Goal: Information Seeking & Learning: Learn about a topic

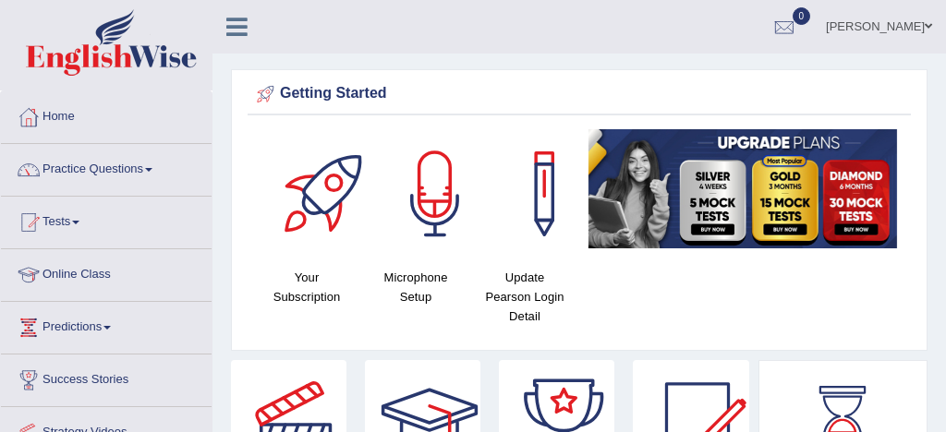
click at [116, 171] on link "Practice Questions" at bounding box center [106, 167] width 211 height 46
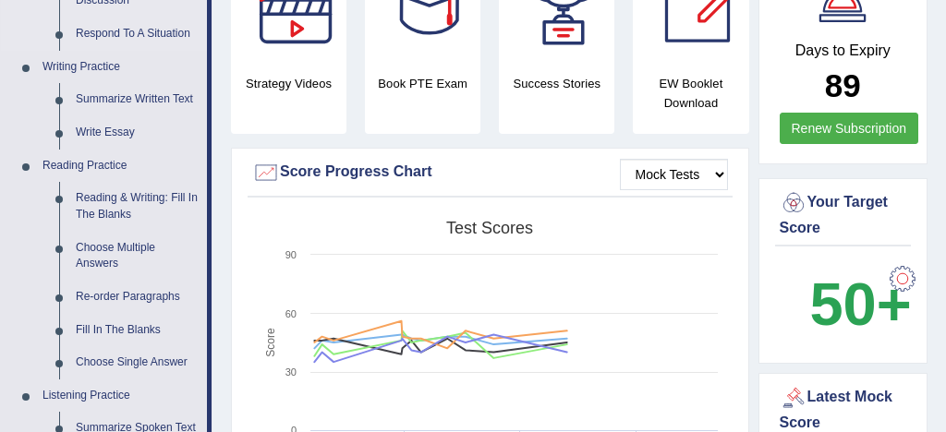
scroll to position [425, 0]
click at [135, 308] on link "Fill In The Blanks" at bounding box center [137, 330] width 140 height 33
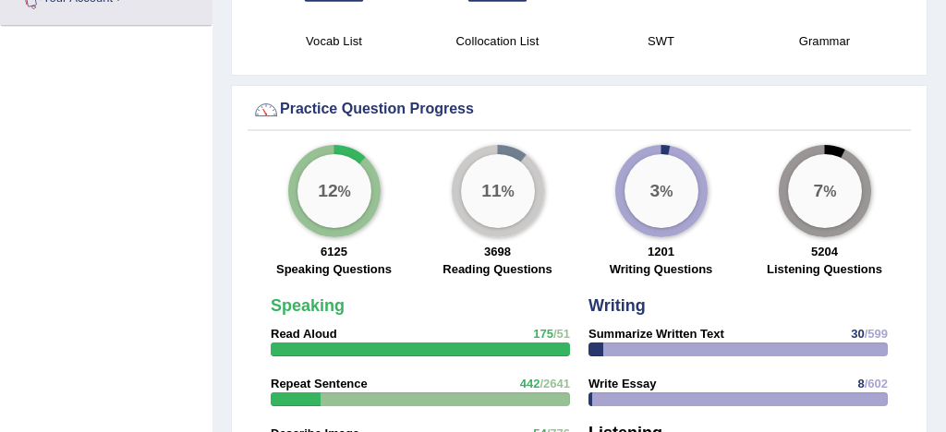
scroll to position [1406, 0]
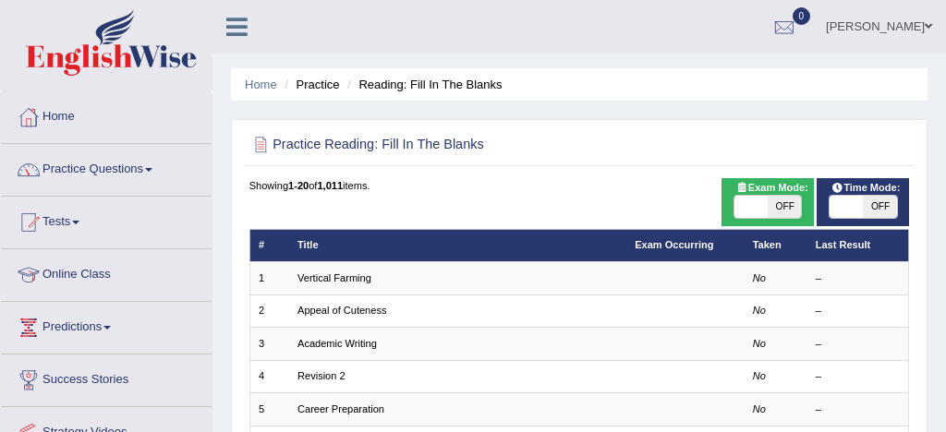
click at [748, 209] on span at bounding box center [751, 207] width 33 height 22
checkbox input "true"
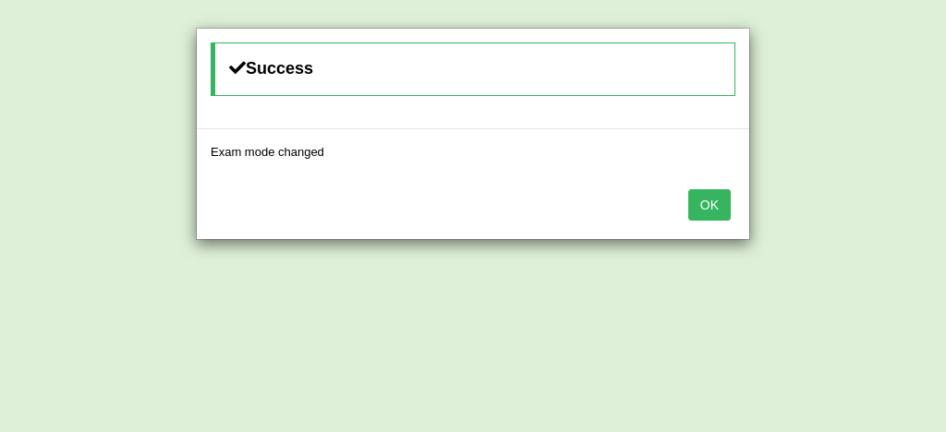
click at [712, 203] on button "OK" at bounding box center [709, 204] width 43 height 31
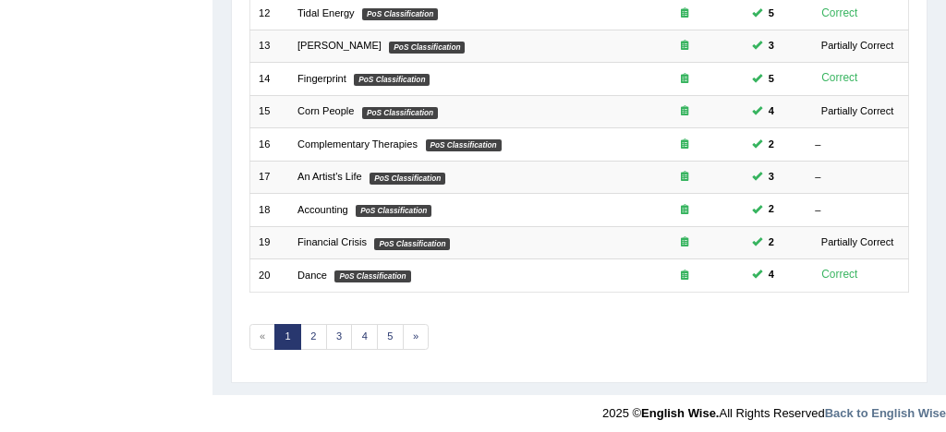
scroll to position [632, 0]
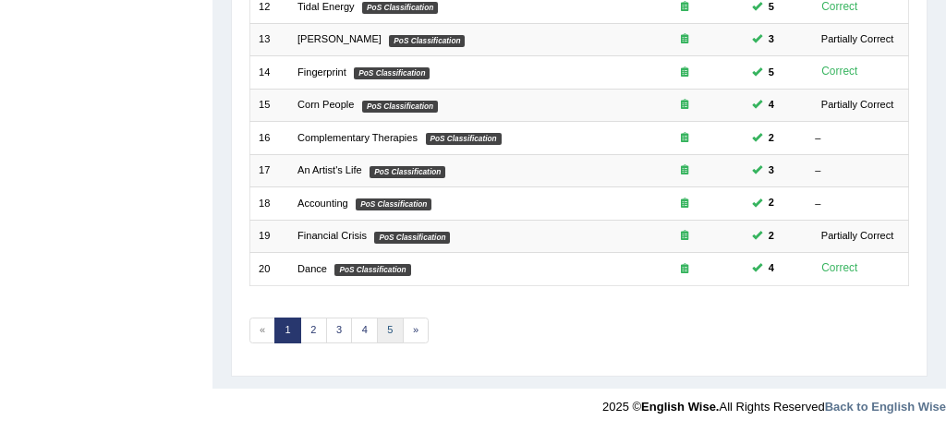
click at [388, 326] on link "5" at bounding box center [390, 331] width 27 height 26
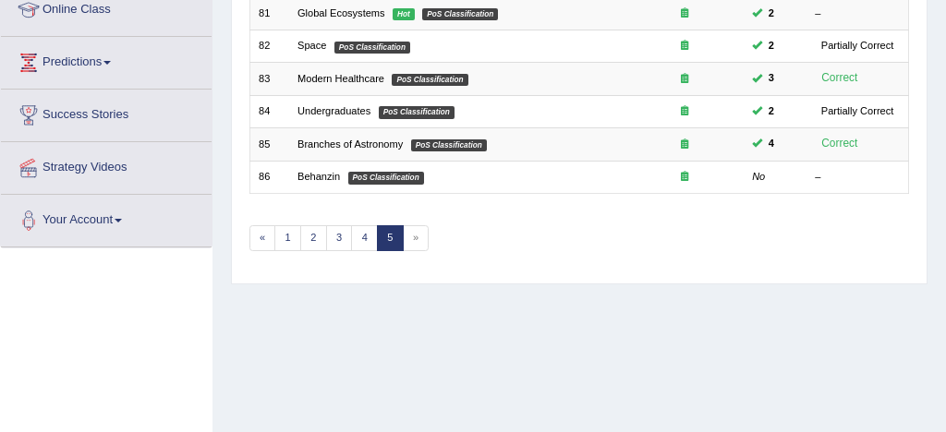
scroll to position [233, 0]
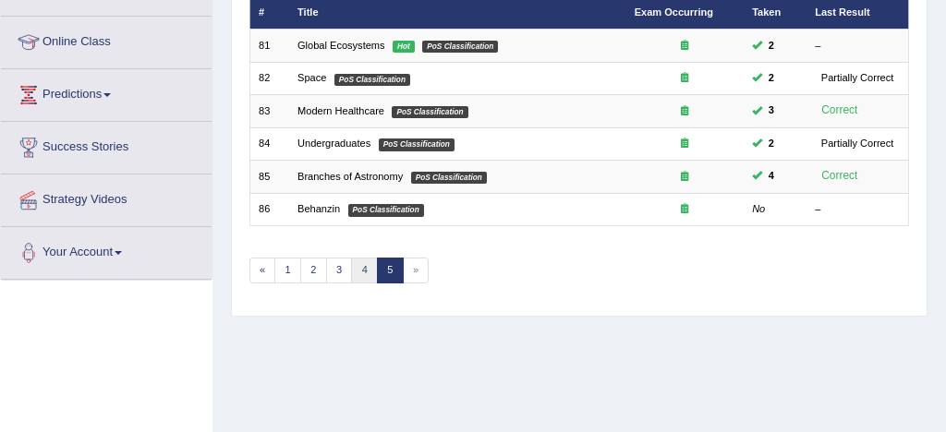
click at [361, 271] on link "4" at bounding box center [364, 271] width 27 height 26
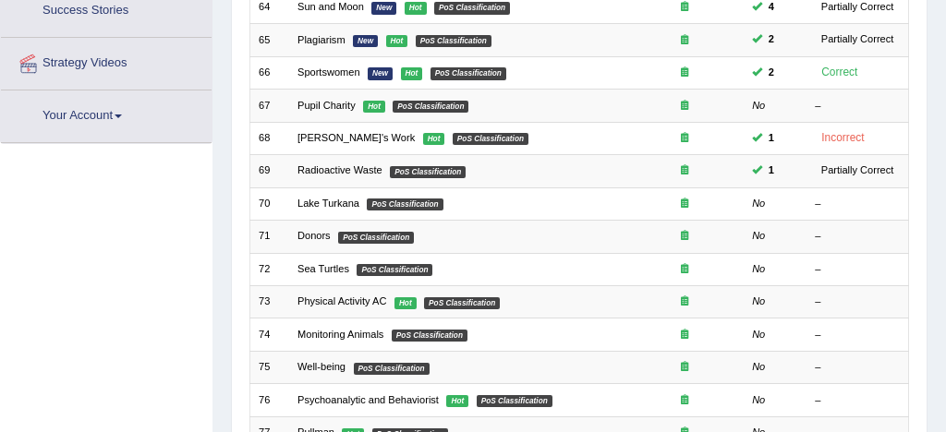
scroll to position [373, 0]
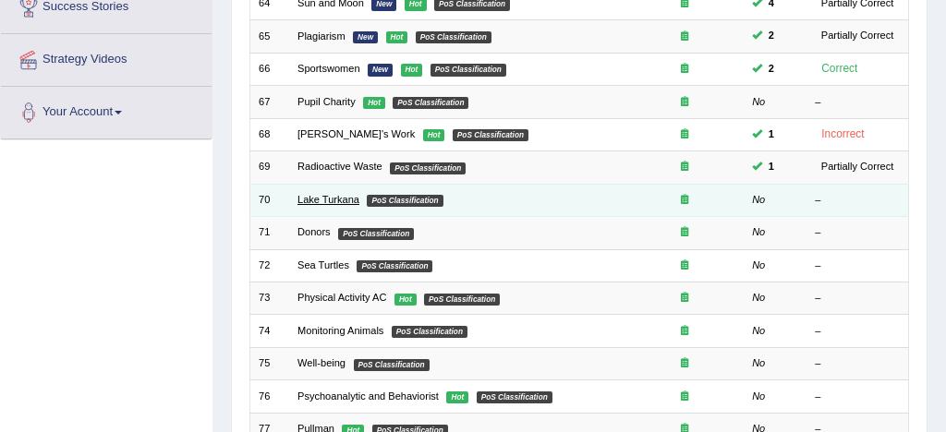
click at [331, 204] on link "Lake Turkana" at bounding box center [329, 199] width 62 height 11
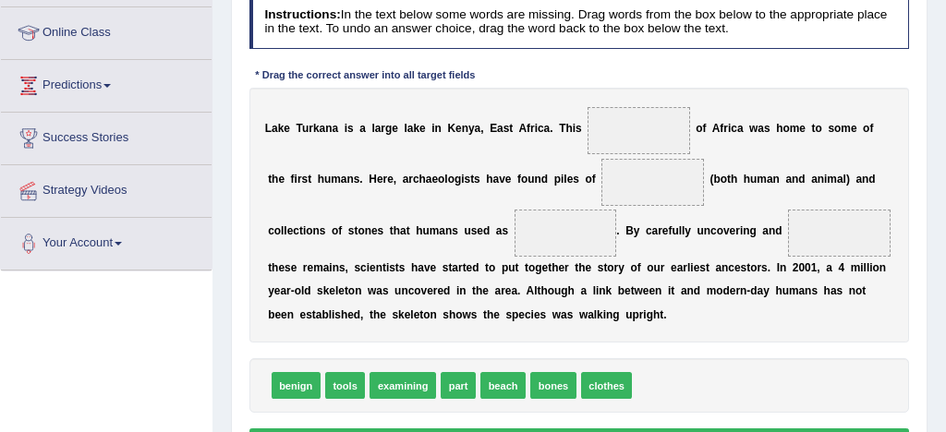
scroll to position [250, 0]
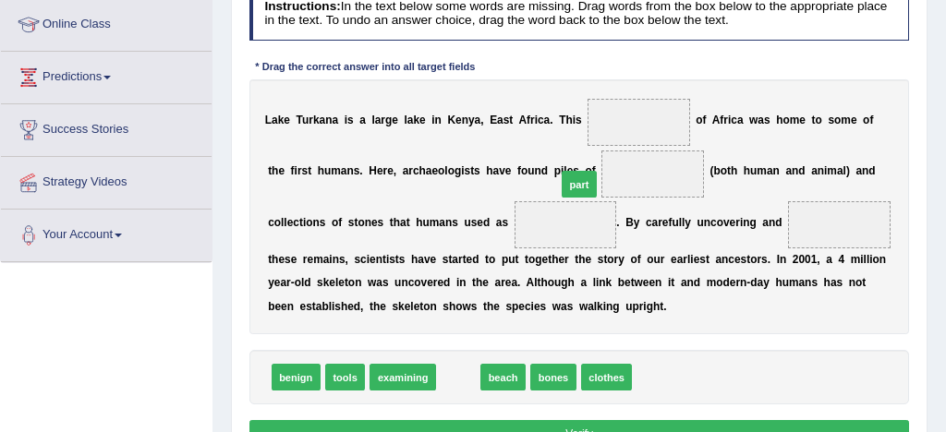
drag, startPoint x: 463, startPoint y: 379, endPoint x: 651, endPoint y: 101, distance: 335.5
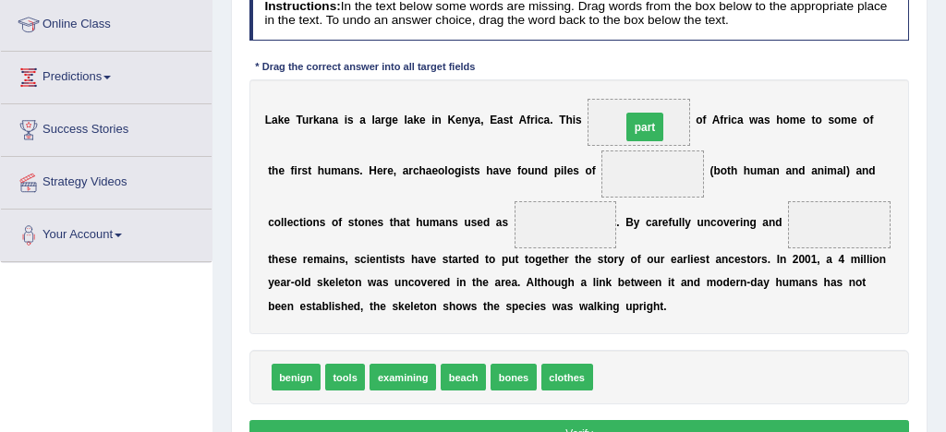
drag, startPoint x: 661, startPoint y: 178, endPoint x: 651, endPoint y: 125, distance: 54.4
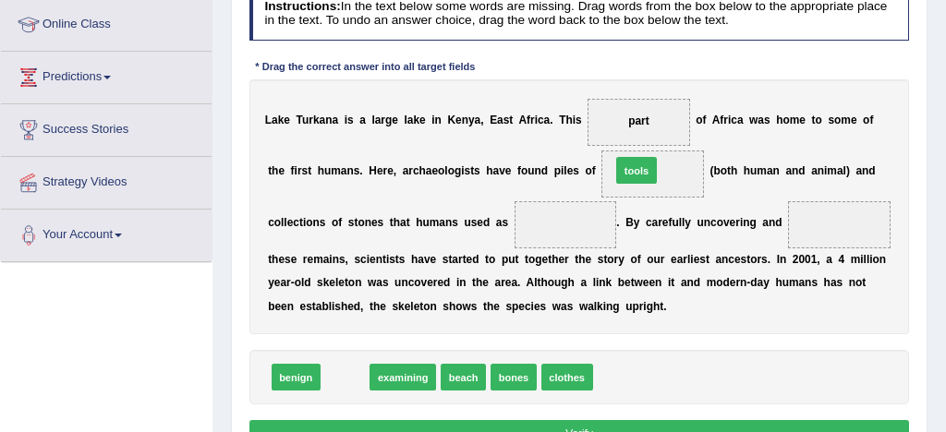
drag, startPoint x: 347, startPoint y: 379, endPoint x: 696, endPoint y: 138, distance: 423.7
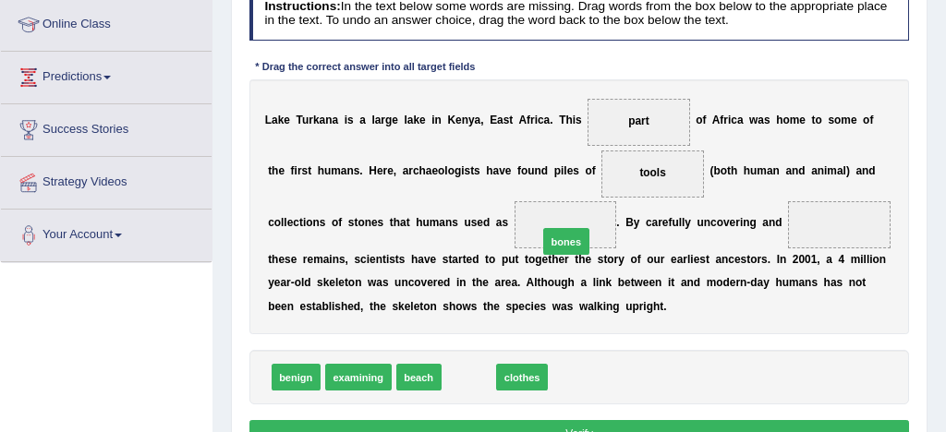
drag, startPoint x: 465, startPoint y: 383, endPoint x: 582, endPoint y: 211, distance: 208.1
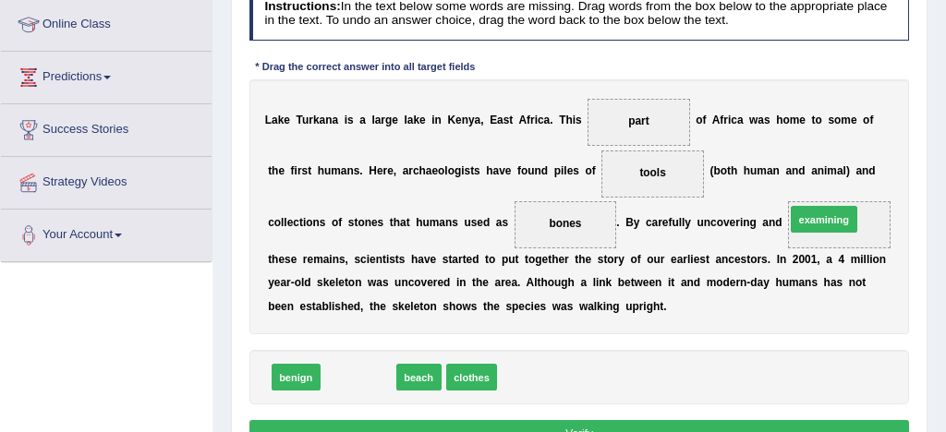
drag, startPoint x: 363, startPoint y: 383, endPoint x: 906, endPoint y: 195, distance: 573.9
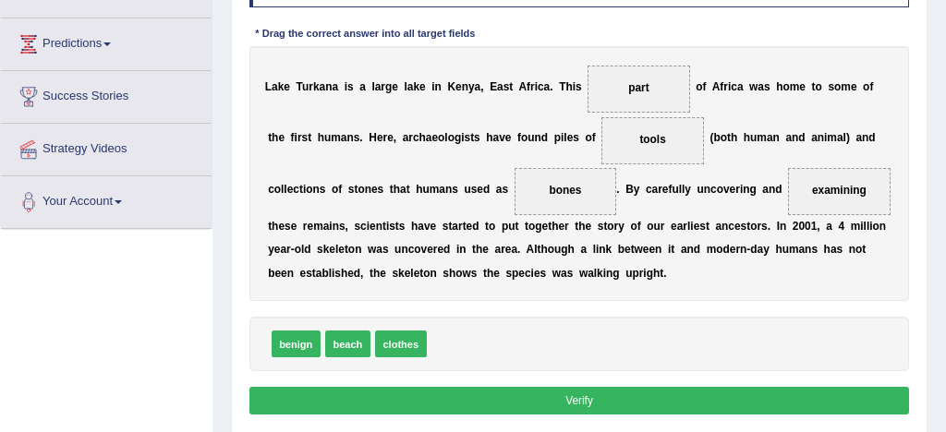
scroll to position [292, 0]
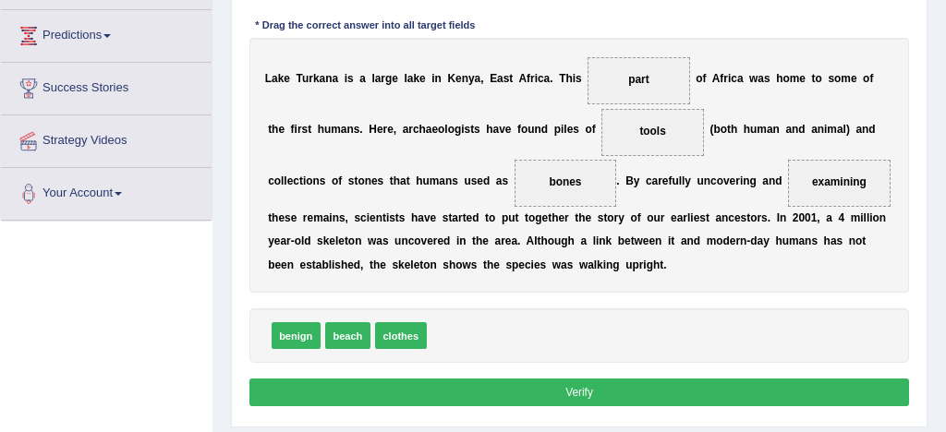
click at [665, 395] on button "Verify" at bounding box center [579, 392] width 661 height 27
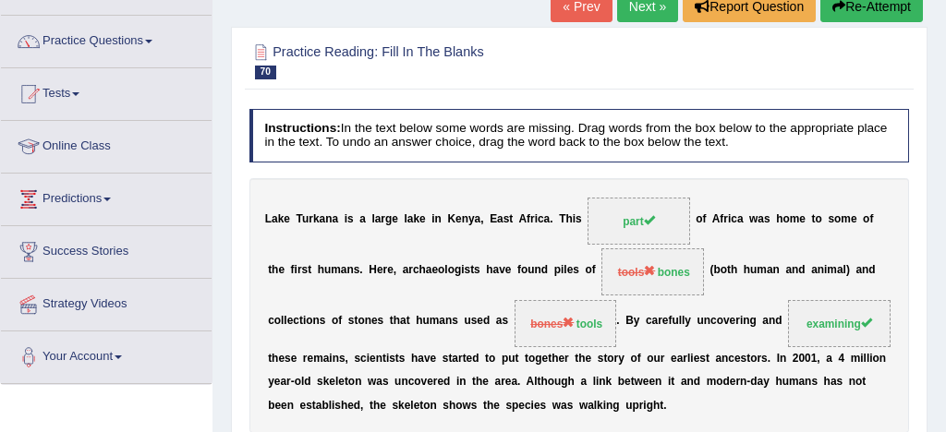
scroll to position [89, 0]
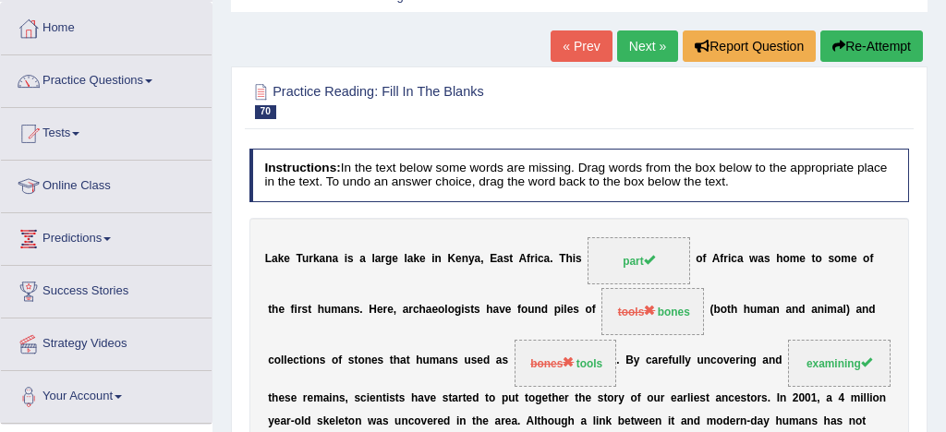
click at [875, 43] on button "Re-Attempt" at bounding box center [872, 45] width 103 height 31
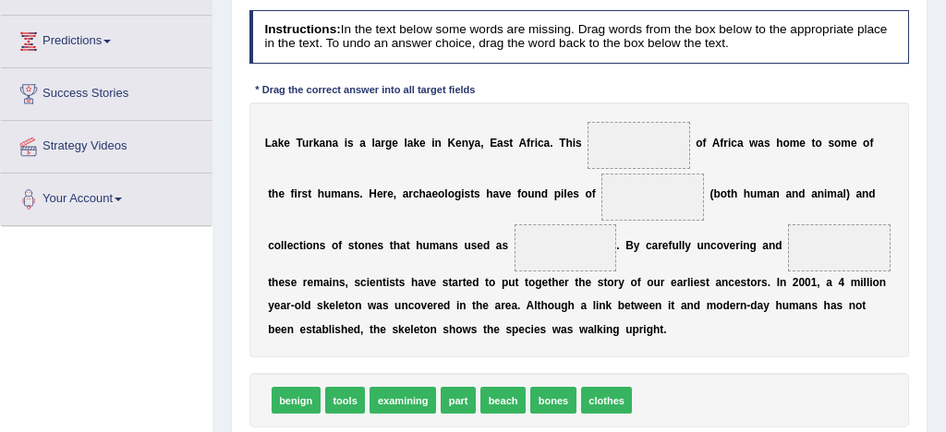
scroll to position [288, 0]
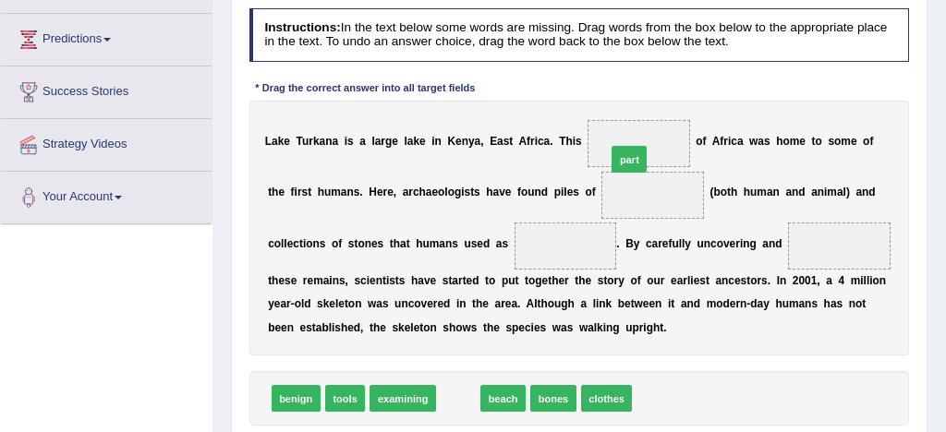
drag, startPoint x: 458, startPoint y: 404, endPoint x: 661, endPoint y: 116, distance: 351.5
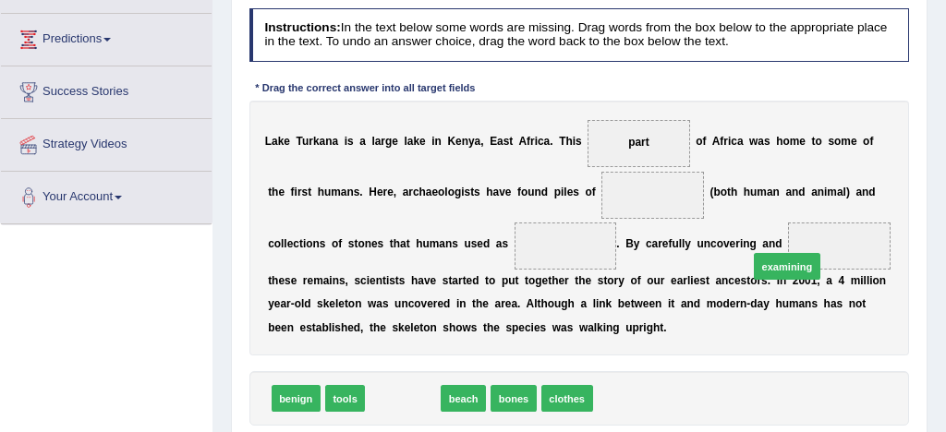
drag, startPoint x: 402, startPoint y: 397, endPoint x: 856, endPoint y: 248, distance: 477.8
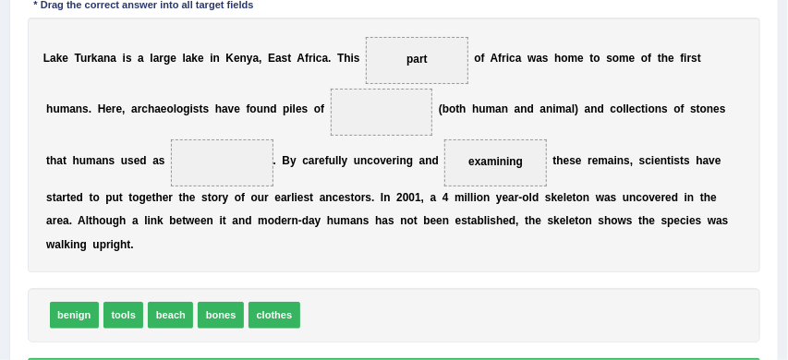
scroll to position [373, 0]
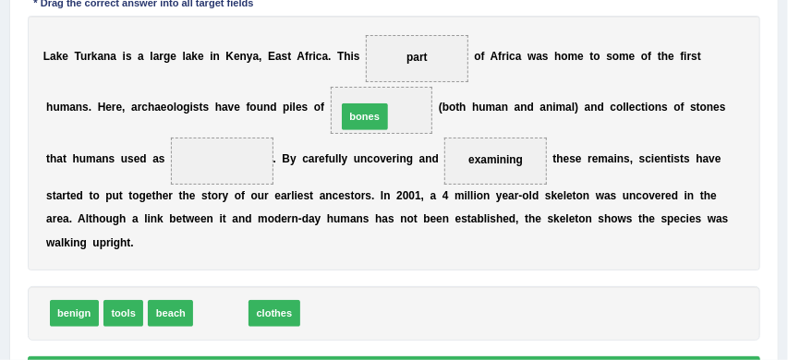
drag, startPoint x: 226, startPoint y: 315, endPoint x: 395, endPoint y: 83, distance: 287.0
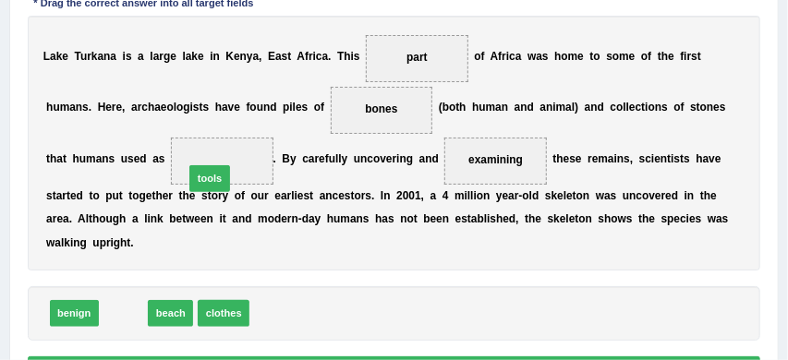
drag, startPoint x: 125, startPoint y: 313, endPoint x: 231, endPoint y: 149, distance: 195.8
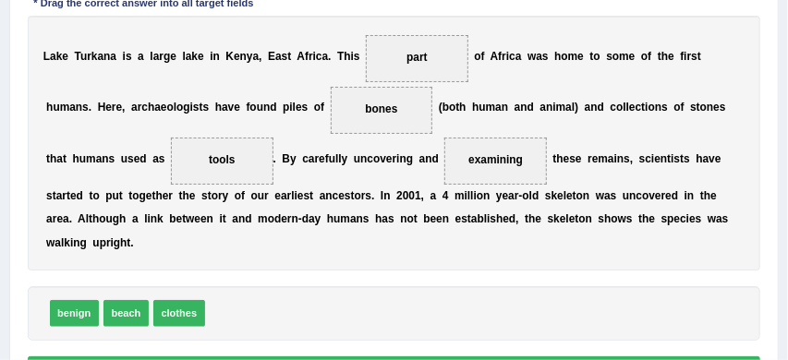
scroll to position [421, 0]
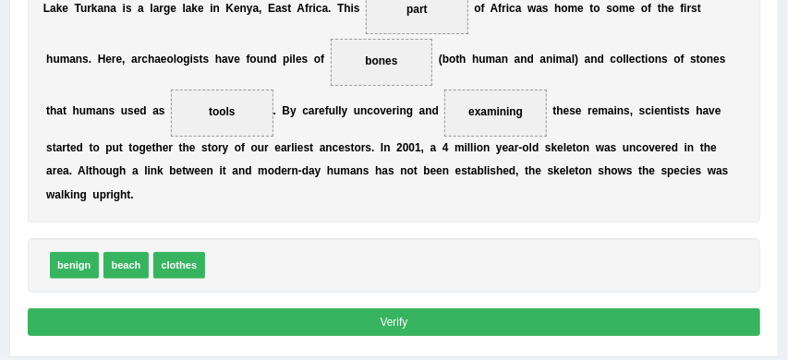
click at [416, 324] on button "Verify" at bounding box center [395, 322] width 734 height 27
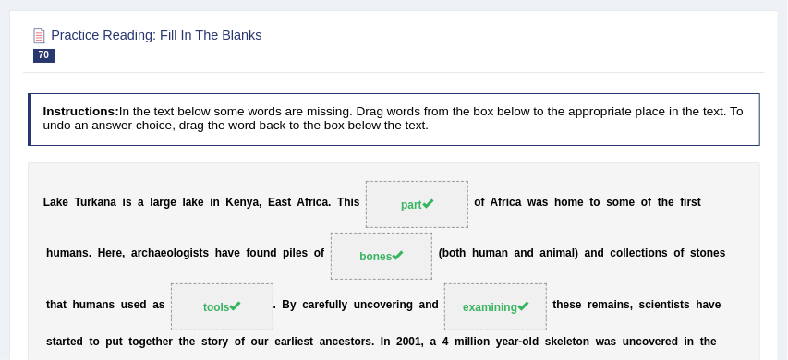
scroll to position [96, 0]
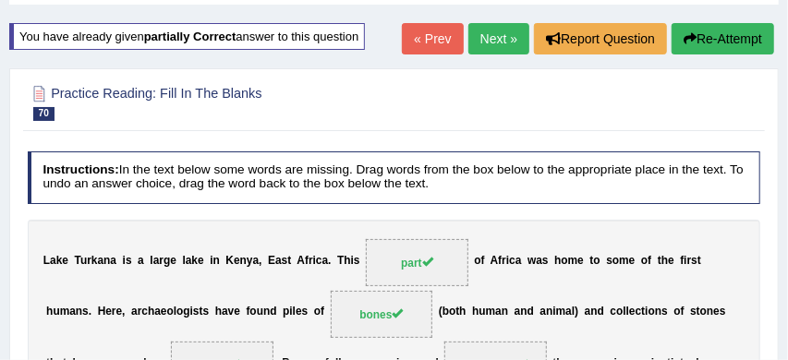
click at [491, 35] on link "Next »" at bounding box center [498, 38] width 61 height 31
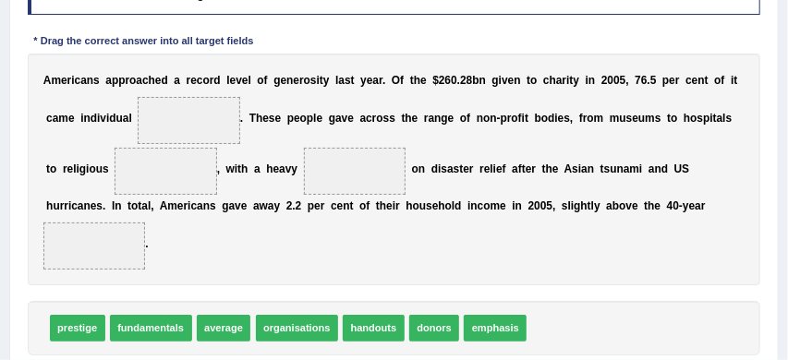
scroll to position [294, 0]
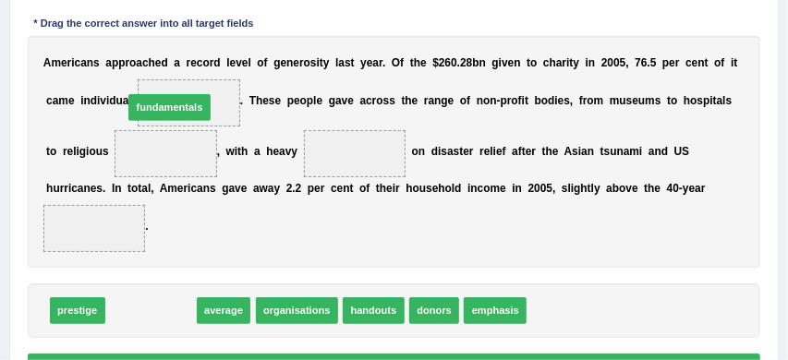
drag, startPoint x: 149, startPoint y: 313, endPoint x: 173, endPoint y: 64, distance: 250.6
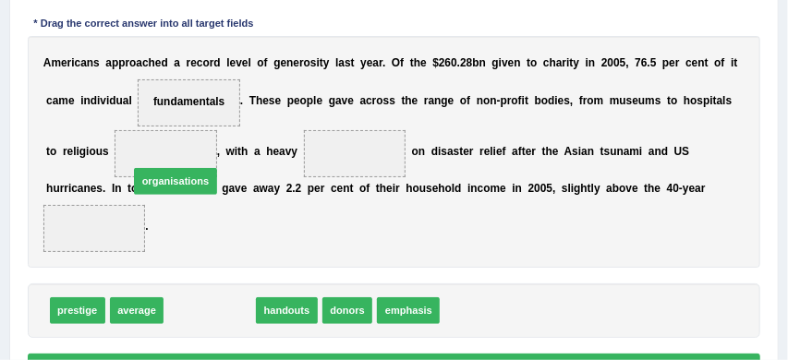
drag, startPoint x: 201, startPoint y: 310, endPoint x: 153, endPoint y: 132, distance: 183.6
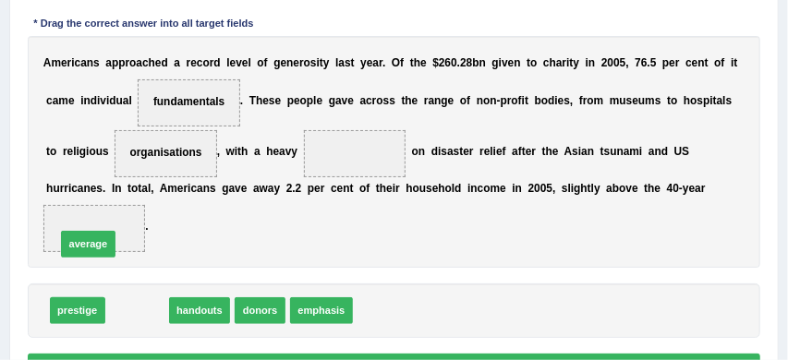
drag, startPoint x: 133, startPoint y: 314, endPoint x: 75, endPoint y: 231, distance: 101.5
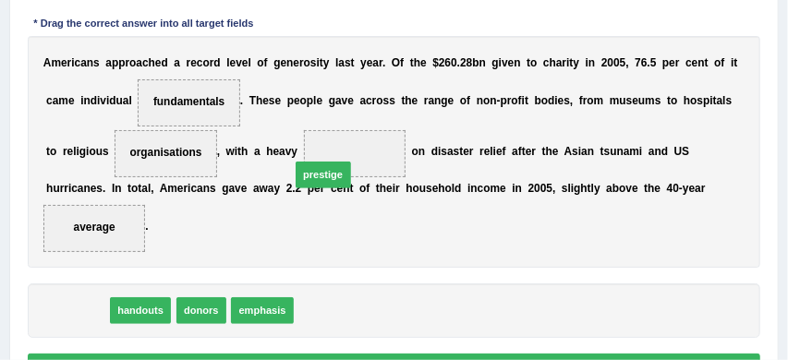
drag, startPoint x: 76, startPoint y: 312, endPoint x: 367, endPoint y: 148, distance: 334.3
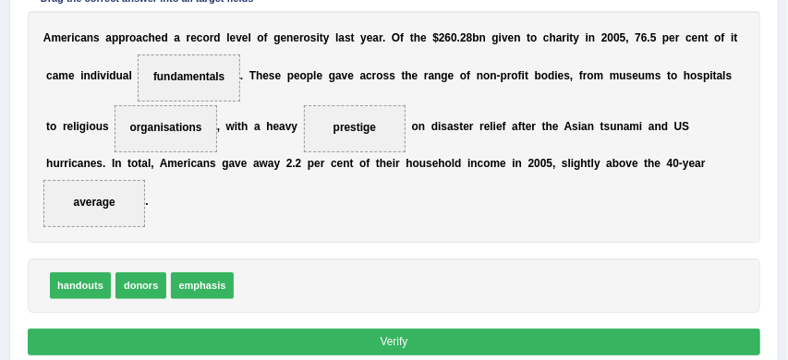
scroll to position [329, 0]
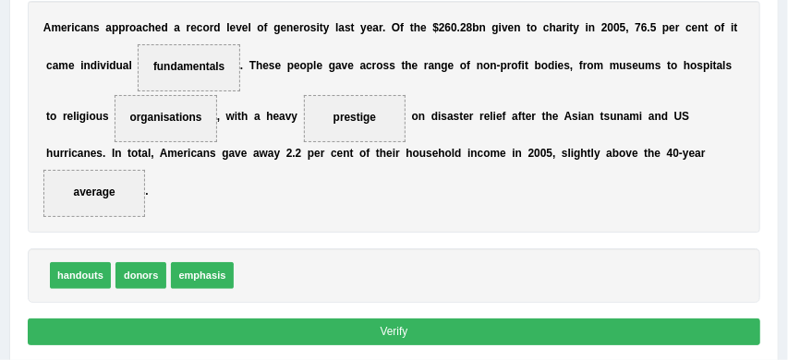
click at [383, 329] on button "Verify" at bounding box center [395, 332] width 734 height 27
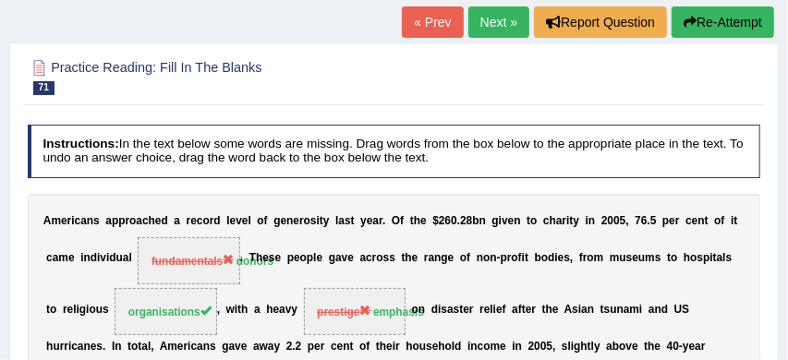
scroll to position [82, 0]
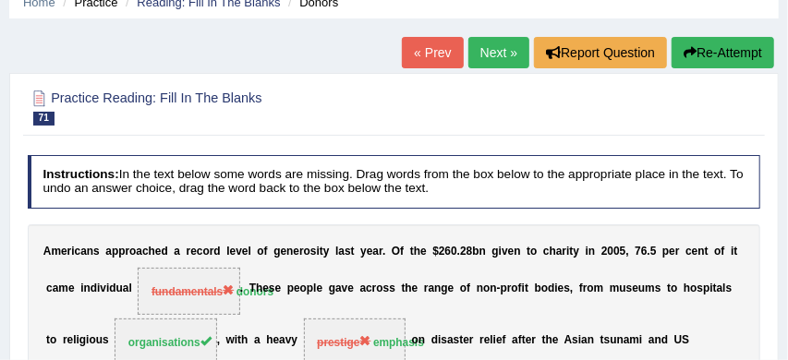
click at [725, 51] on button "Re-Attempt" at bounding box center [723, 52] width 103 height 31
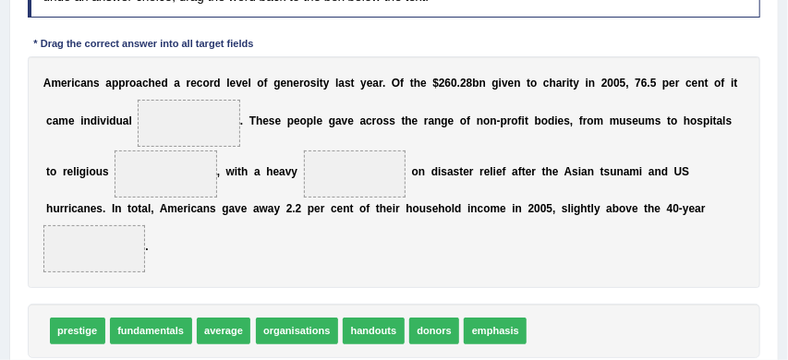
scroll to position [336, 0]
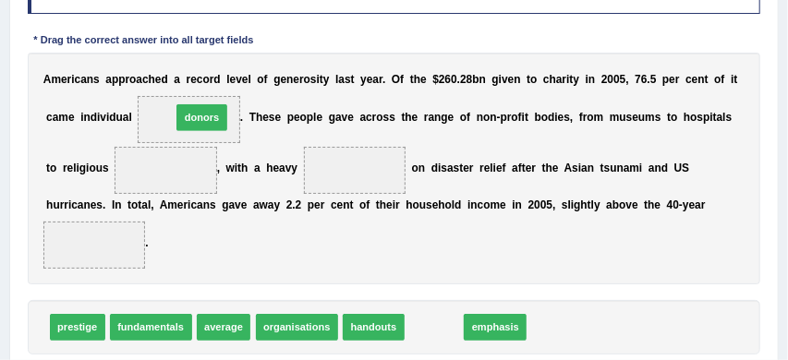
drag, startPoint x: 426, startPoint y: 331, endPoint x: 143, endPoint y: 84, distance: 375.3
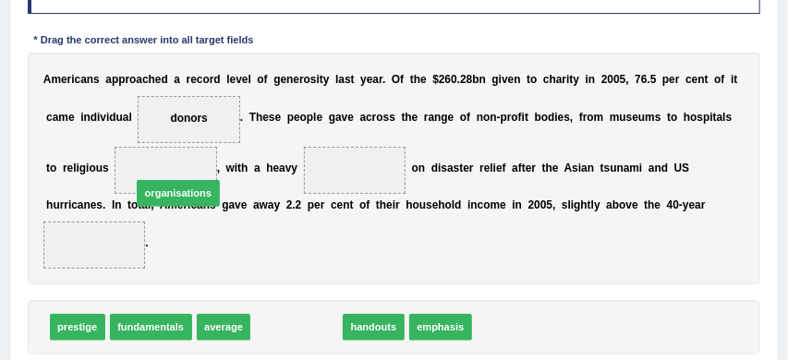
drag, startPoint x: 295, startPoint y: 330, endPoint x: 145, endPoint y: 155, distance: 230.0
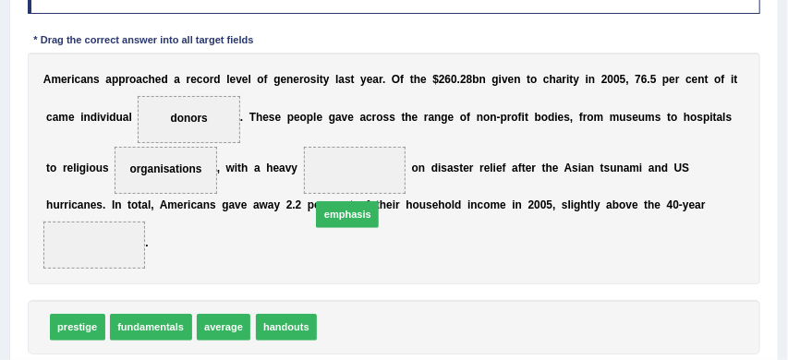
drag, startPoint x: 349, startPoint y: 331, endPoint x: 342, endPoint y: 188, distance: 143.4
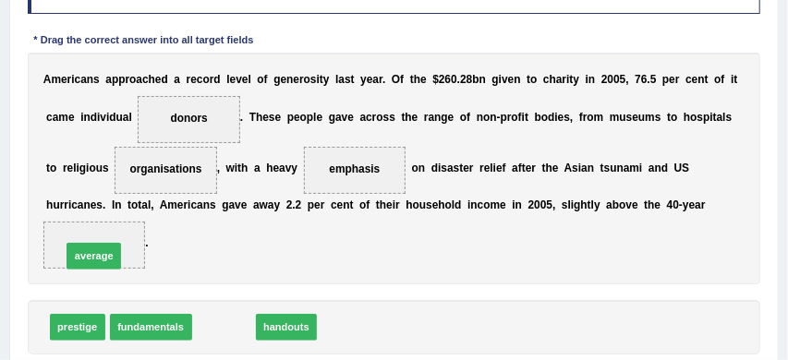
drag, startPoint x: 223, startPoint y: 330, endPoint x: 70, endPoint y: 246, distance: 174.1
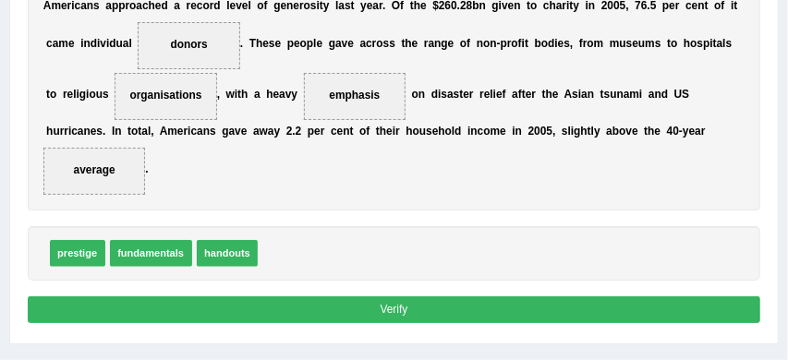
scroll to position [411, 0]
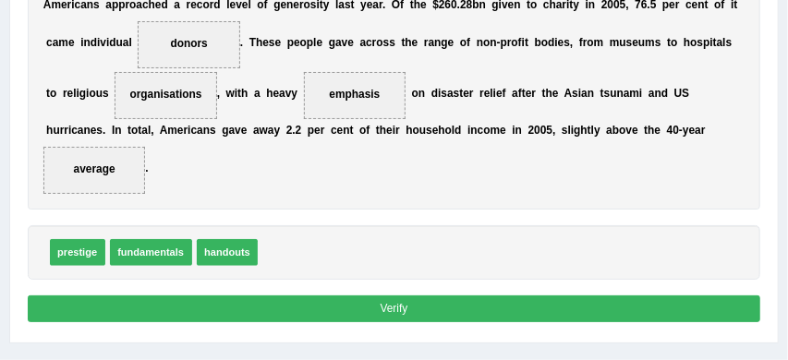
click at [460, 309] on button "Verify" at bounding box center [395, 309] width 734 height 27
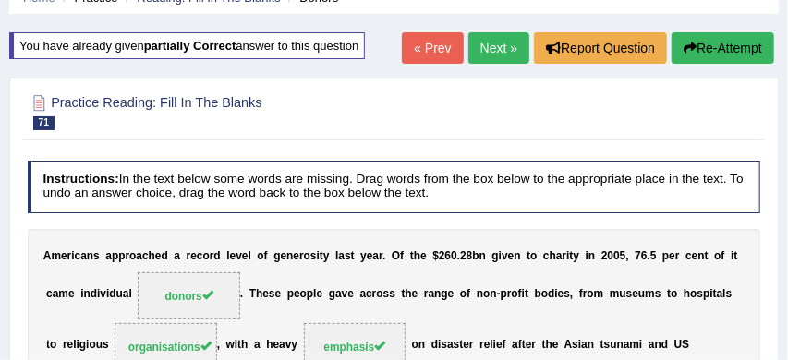
scroll to position [60, 0]
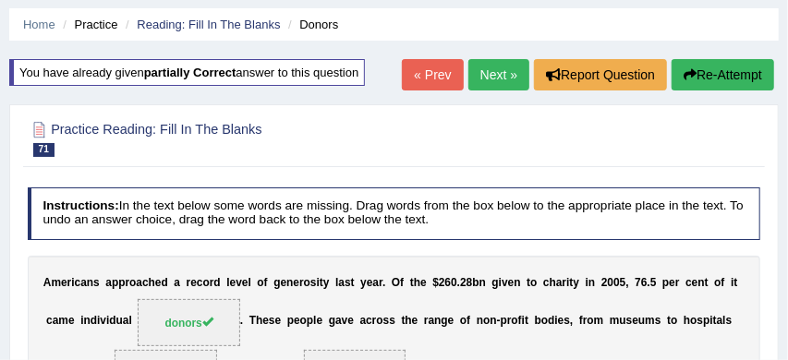
click at [499, 73] on link "Next »" at bounding box center [498, 74] width 61 height 31
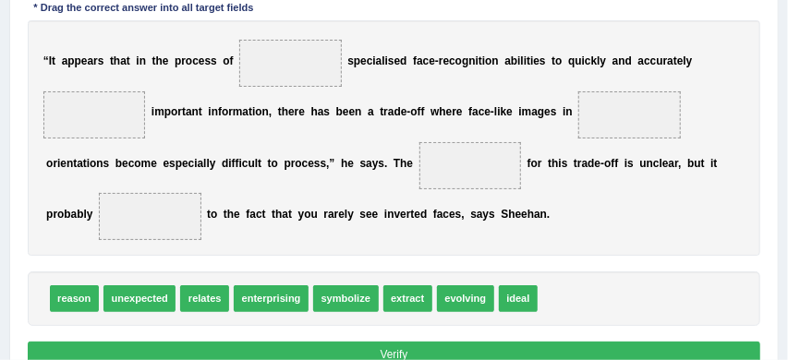
scroll to position [310, 0]
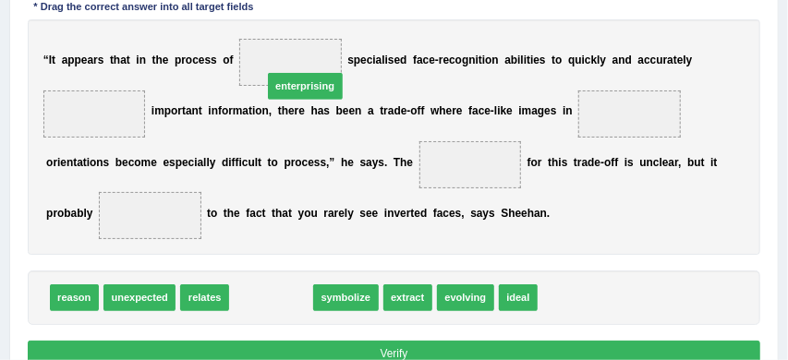
drag, startPoint x: 269, startPoint y: 304, endPoint x: 307, endPoint y: 47, distance: 259.7
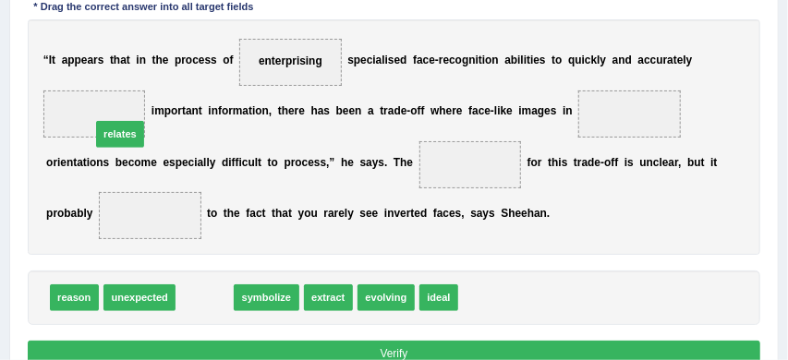
drag, startPoint x: 206, startPoint y: 298, endPoint x: 102, endPoint y: 98, distance: 226.1
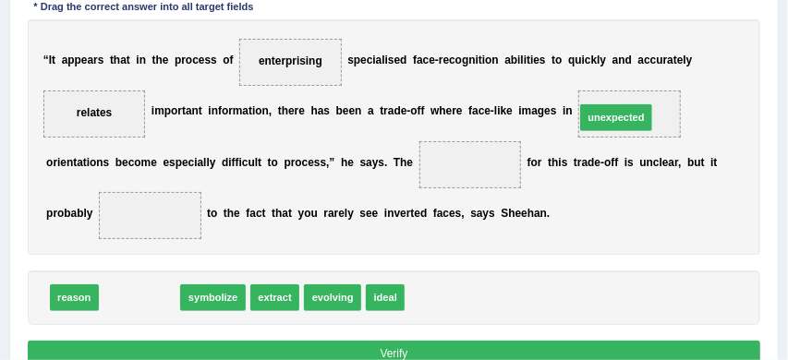
drag, startPoint x: 137, startPoint y: 299, endPoint x: 687, endPoint y: 85, distance: 591.0
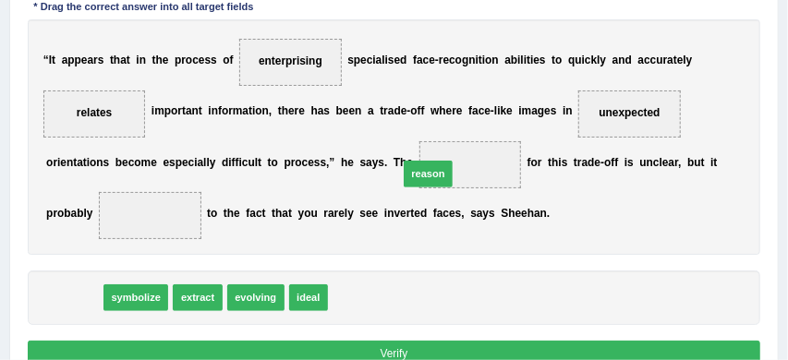
drag, startPoint x: 66, startPoint y: 302, endPoint x: 503, endPoint y: 140, distance: 466.3
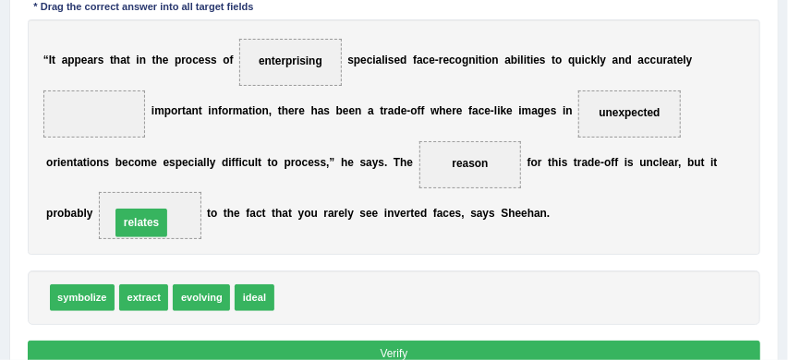
drag, startPoint x: 103, startPoint y: 109, endPoint x: 159, endPoint y: 239, distance: 141.6
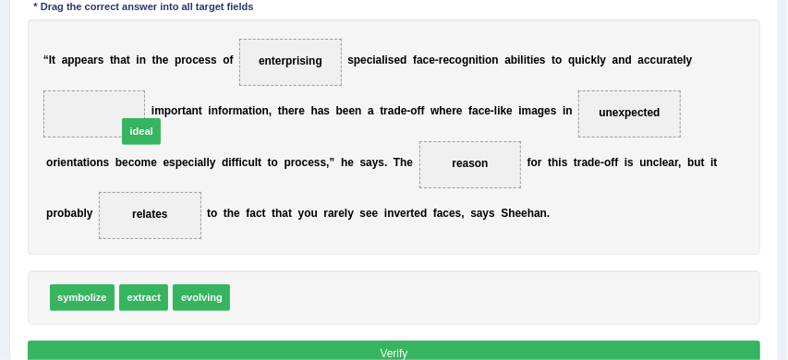
drag, startPoint x: 254, startPoint y: 302, endPoint x: 83, endPoint y: 99, distance: 265.6
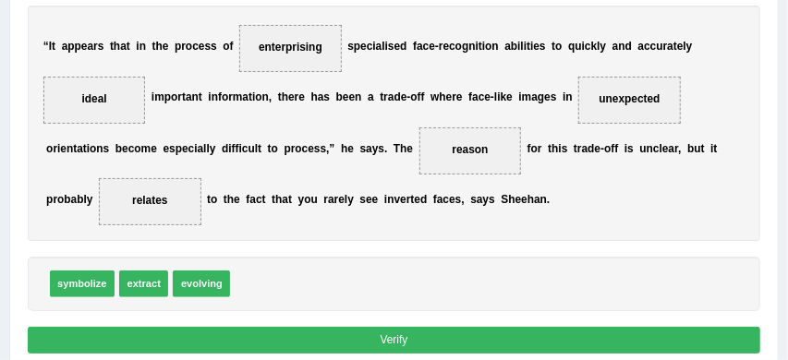
click at [403, 341] on button "Verify" at bounding box center [395, 340] width 734 height 27
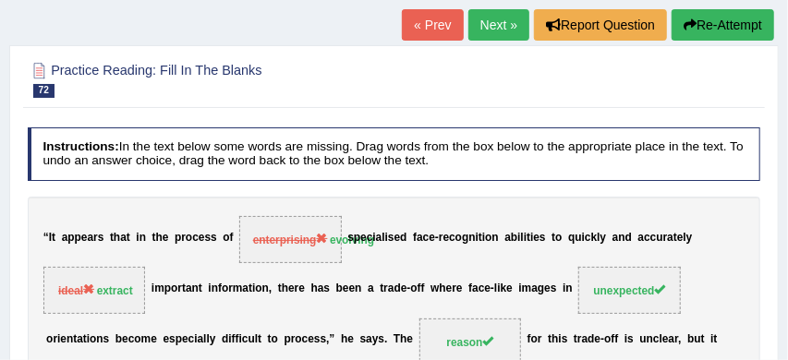
scroll to position [106, 0]
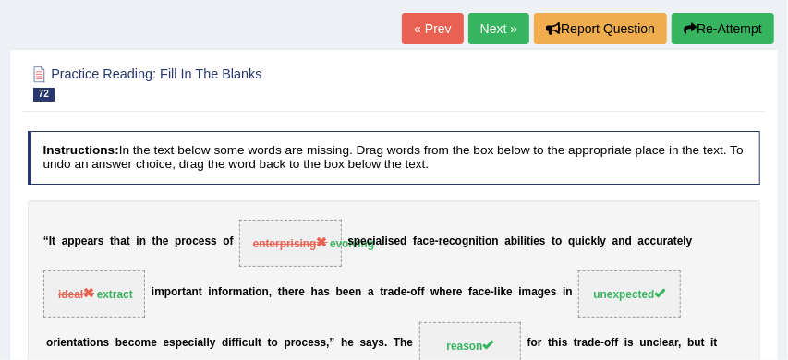
click at [733, 27] on button "Re-Attempt" at bounding box center [723, 28] width 103 height 31
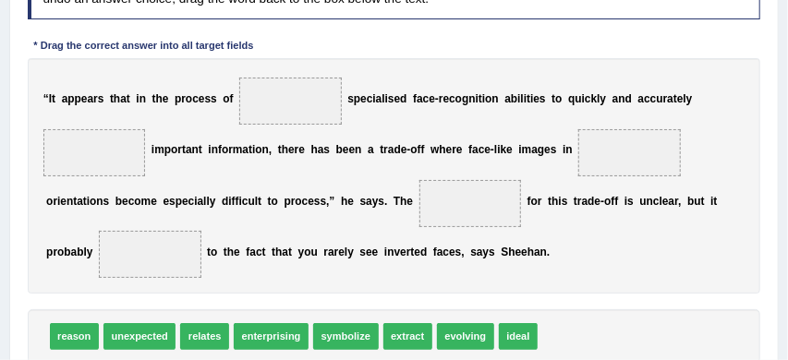
scroll to position [342, 0]
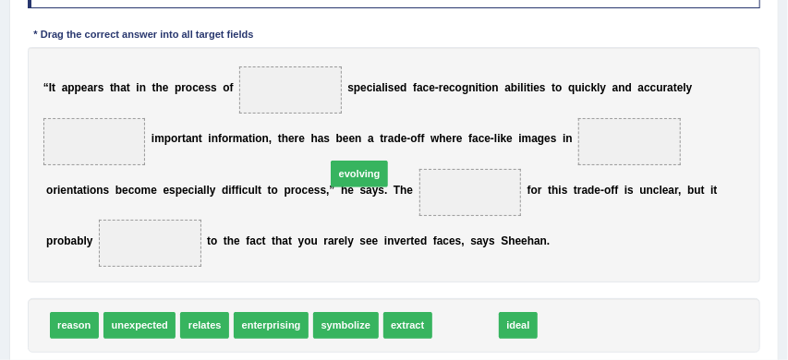
drag, startPoint x: 476, startPoint y: 324, endPoint x: 329, endPoint y: 120, distance: 251.6
click at [331, 121] on div "Instructions: In the text below some words are missing. Drag words from the box…" at bounding box center [393, 177] width 741 height 461
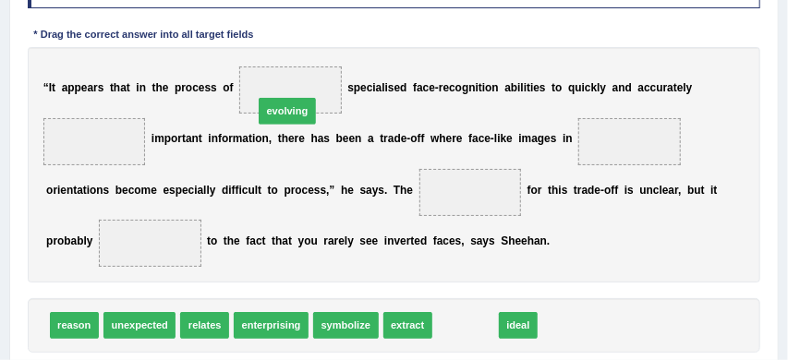
drag, startPoint x: 468, startPoint y: 324, endPoint x: 244, endPoint y: 69, distance: 339.2
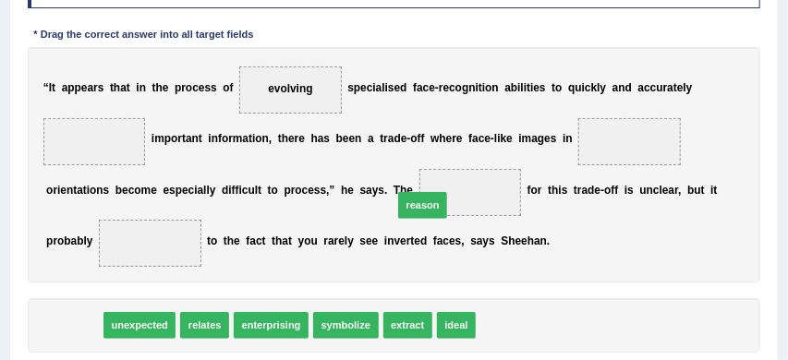
drag, startPoint x: 72, startPoint y: 330, endPoint x: 500, endPoint y: 176, distance: 454.5
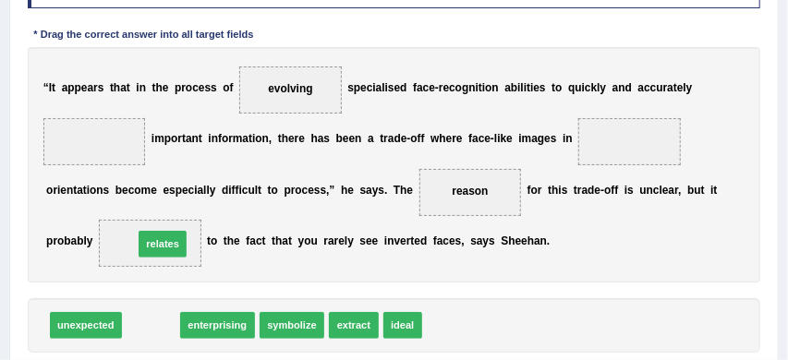
drag, startPoint x: 147, startPoint y: 329, endPoint x: 161, endPoint y: 232, distance: 98.0
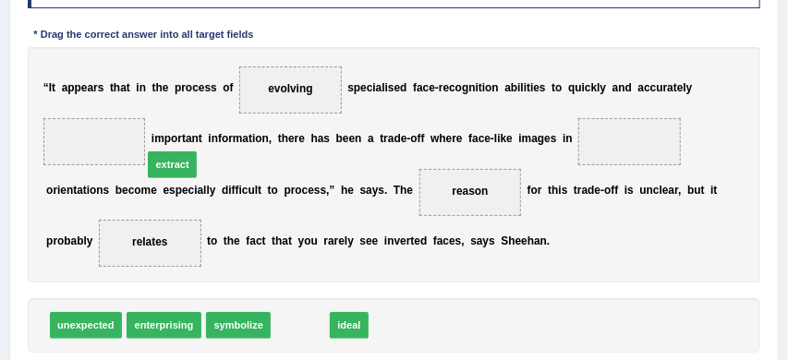
drag, startPoint x: 309, startPoint y: 328, endPoint x: 122, endPoint y: 117, distance: 281.5
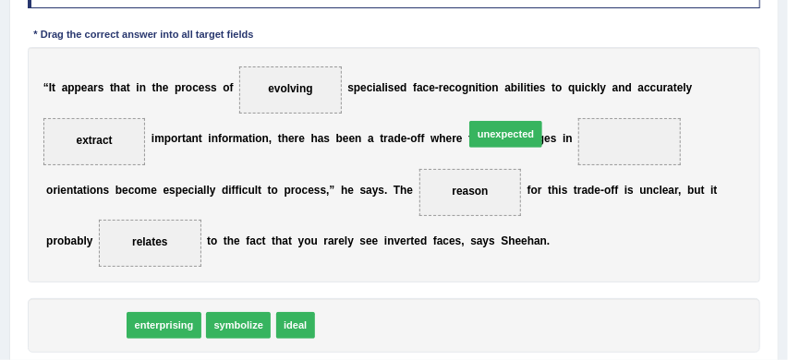
drag, startPoint x: 90, startPoint y: 328, endPoint x: 692, endPoint y: 93, distance: 646.6
click at [623, 94] on div "Instructions: In the text below some words are missing. Drag words from the box…" at bounding box center [393, 177] width 741 height 461
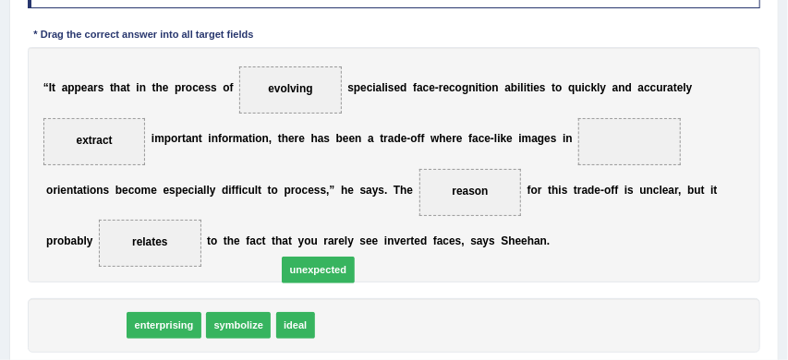
drag, startPoint x: 85, startPoint y: 324, endPoint x: 602, endPoint y: 168, distance: 540.5
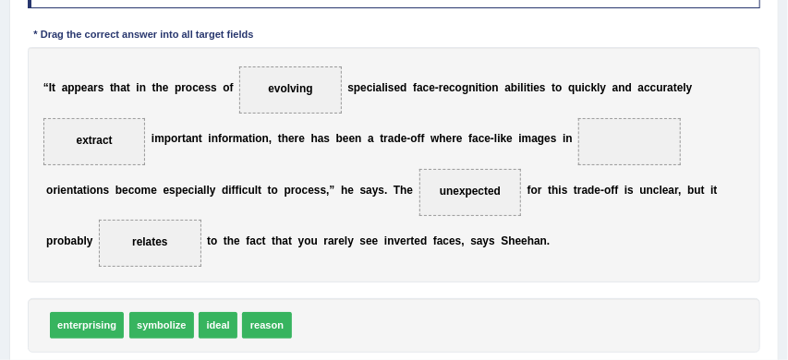
drag, startPoint x: 477, startPoint y: 195, endPoint x: 590, endPoint y: 152, distance: 121.7
drag, startPoint x: 471, startPoint y: 189, endPoint x: 571, endPoint y: 130, distance: 116.0
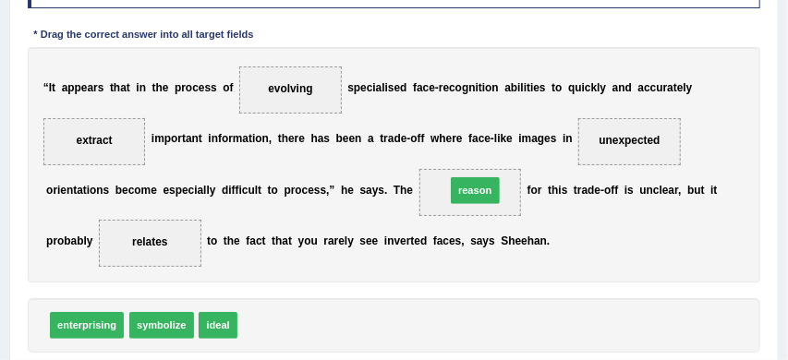
drag, startPoint x: 266, startPoint y: 325, endPoint x: 519, endPoint y: 161, distance: 301.9
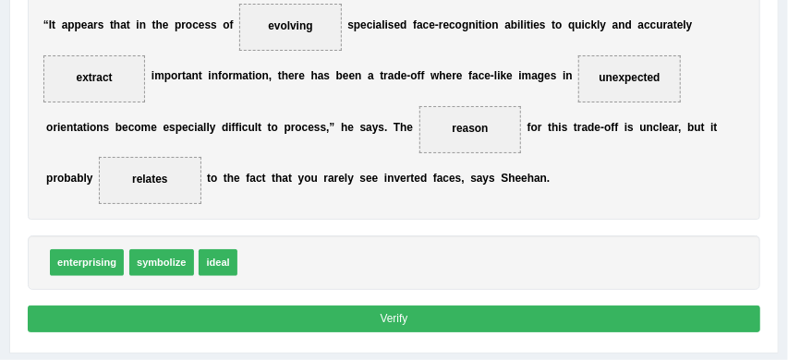
click at [465, 322] on button "Verify" at bounding box center [395, 319] width 734 height 27
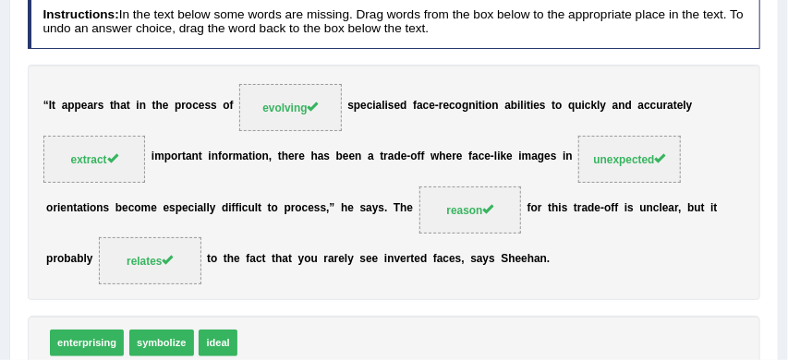
scroll to position [248, 0]
